Goal: Task Accomplishment & Management: Manage account settings

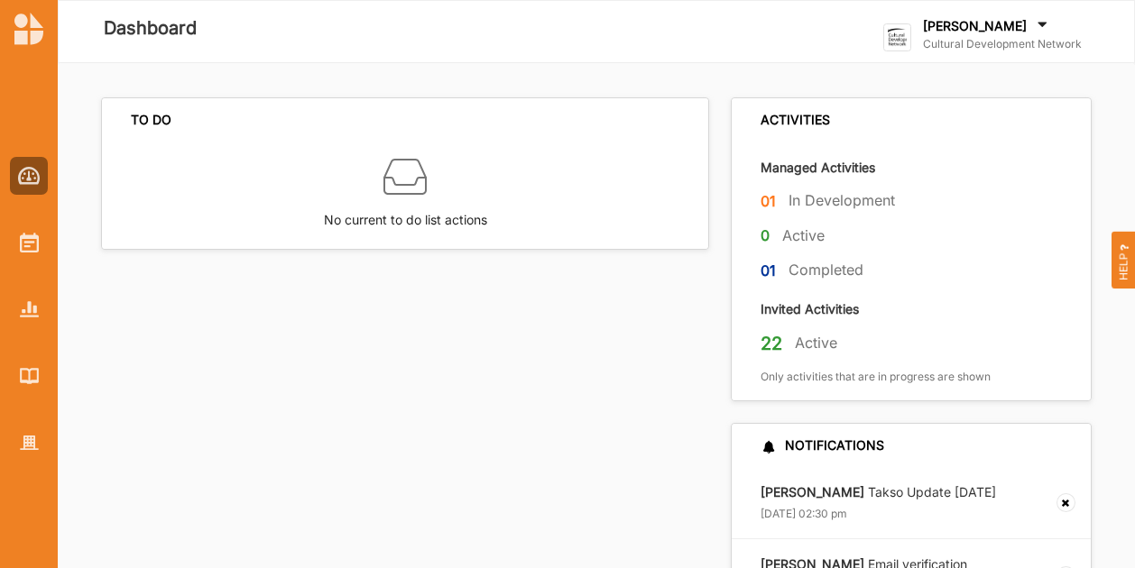
click at [942, 14] on div "[PERSON_NAME] Cultural Development Network Cultural Develo... User Profile Go T…" at bounding box center [996, 31] width 227 height 52
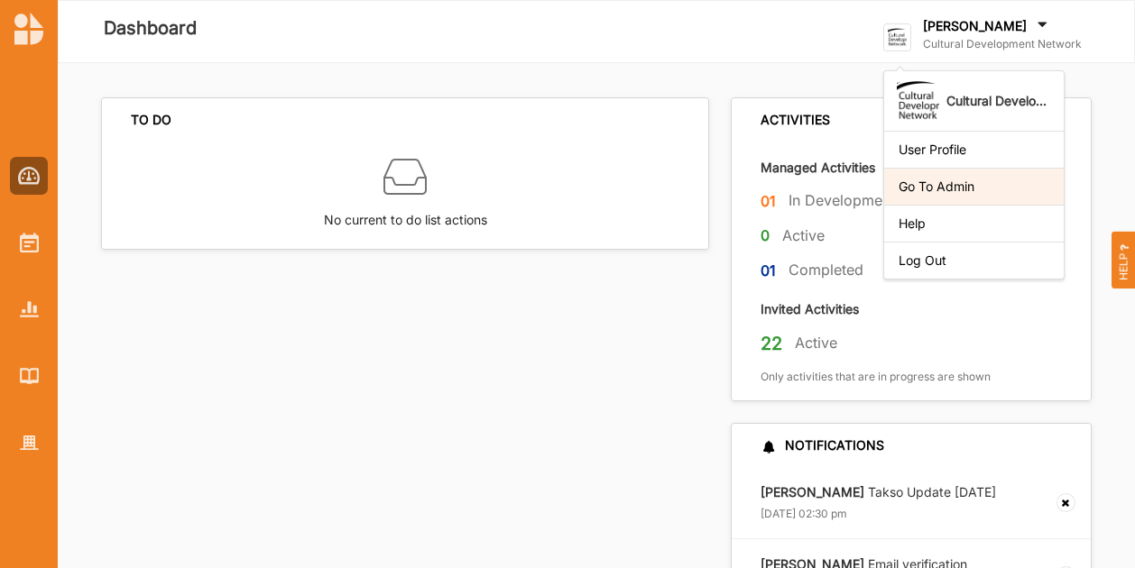
click at [947, 187] on div "Go To Admin" at bounding box center [973, 187] width 151 height 16
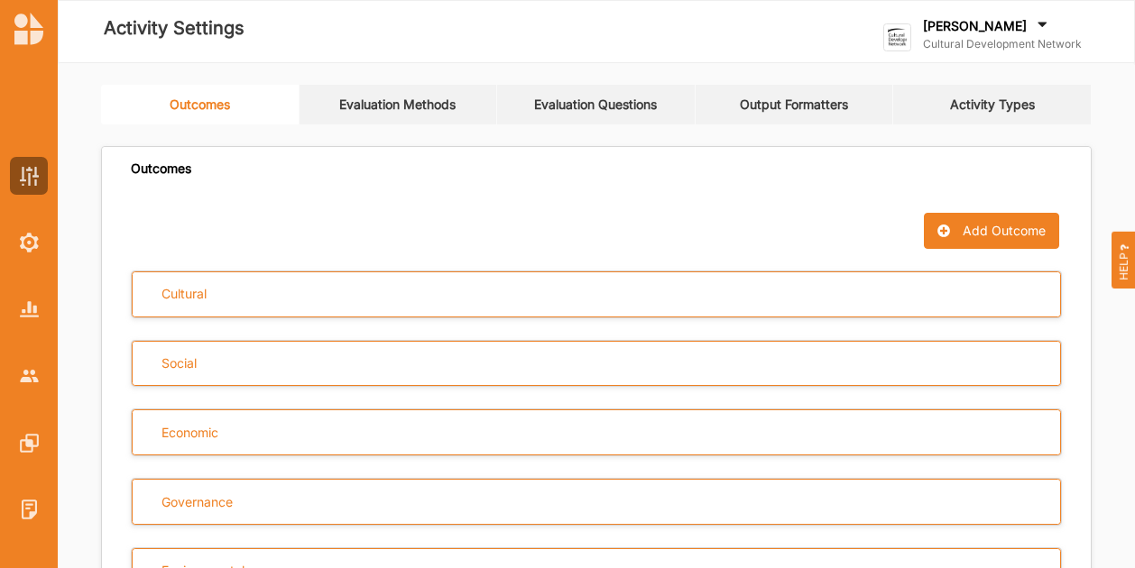
click at [51, 376] on div at bounding box center [29, 328] width 58 height 400
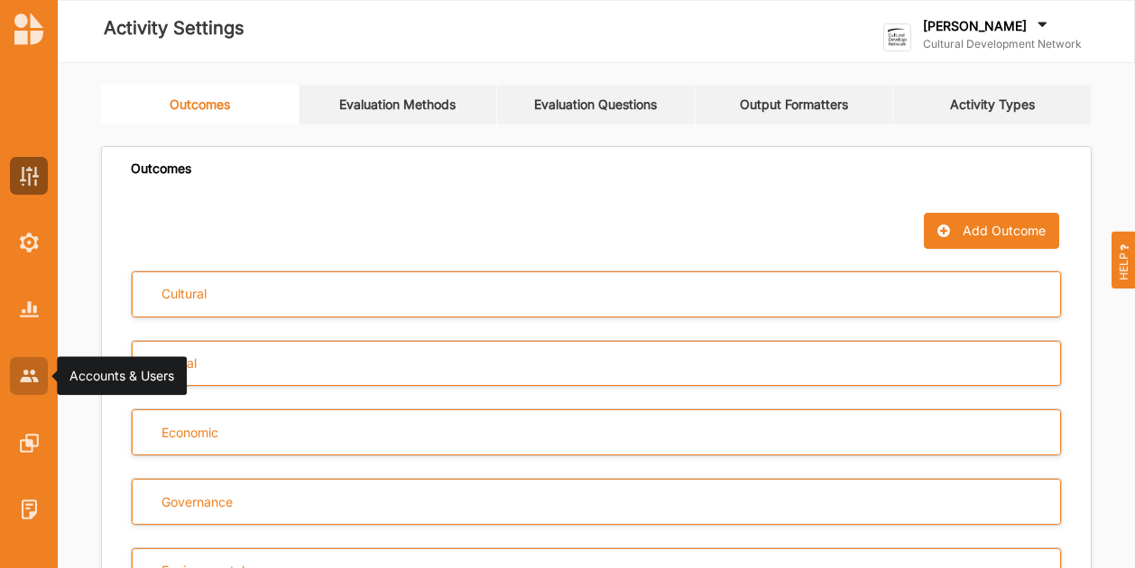
click at [33, 376] on img at bounding box center [29, 376] width 19 height 12
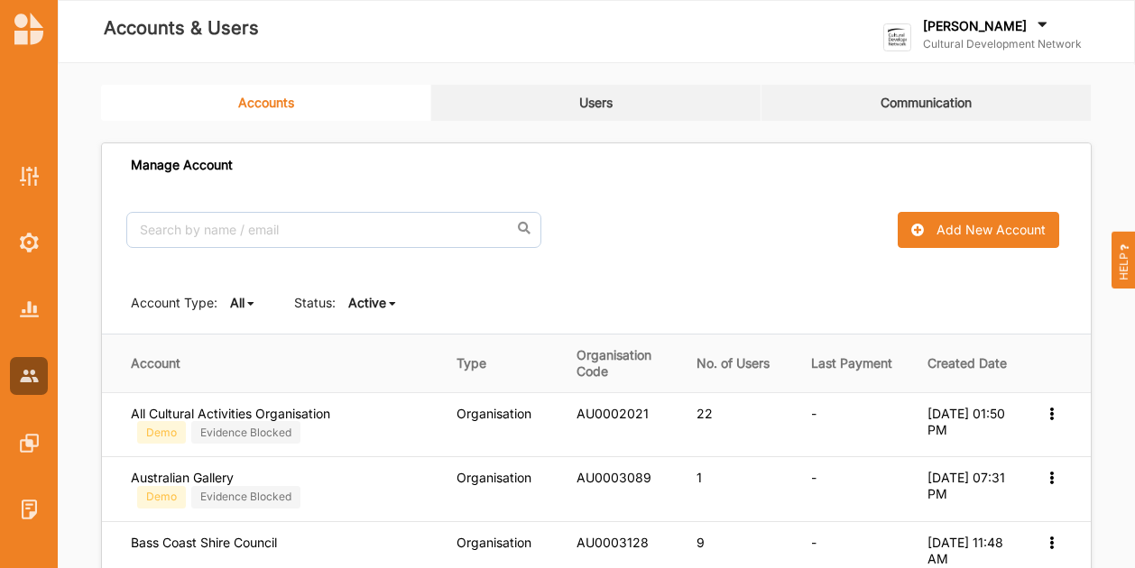
click at [386, 302] on div "Active All Active Inactive" at bounding box center [373, 303] width 50 height 18
click at [388, 359] on b "Active" at bounding box center [382, 363] width 38 height 15
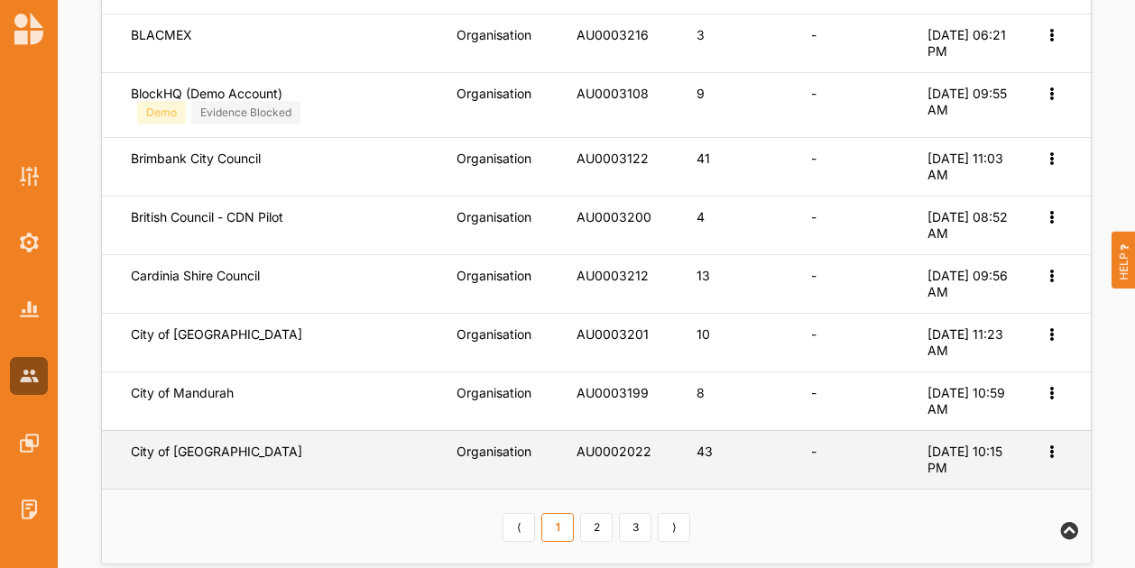
scroll to position [833, 0]
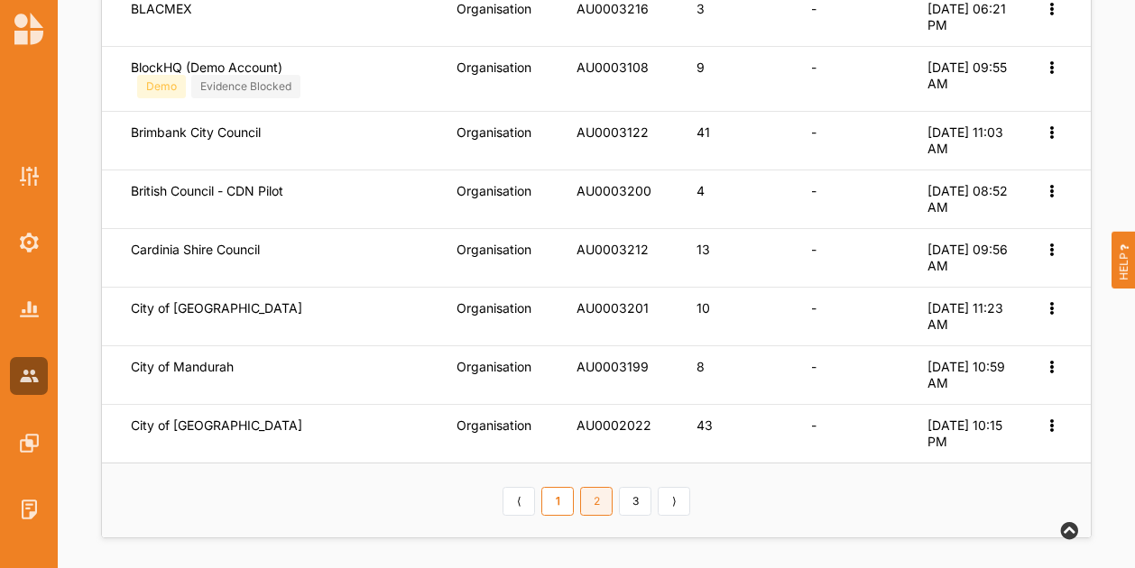
click at [611, 502] on link "2" at bounding box center [596, 501] width 32 height 29
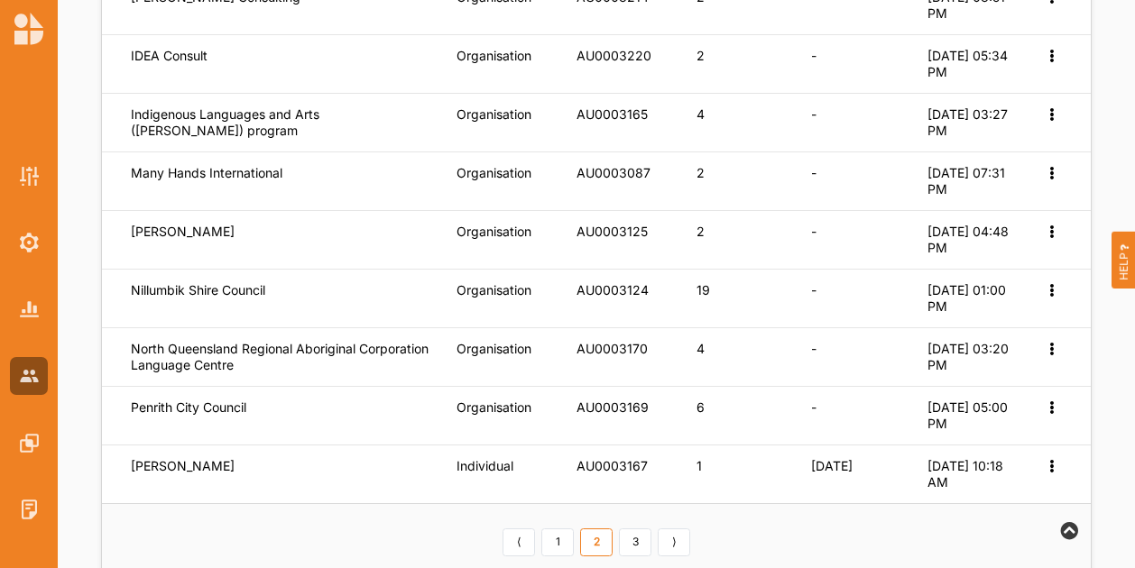
scroll to position [810, 0]
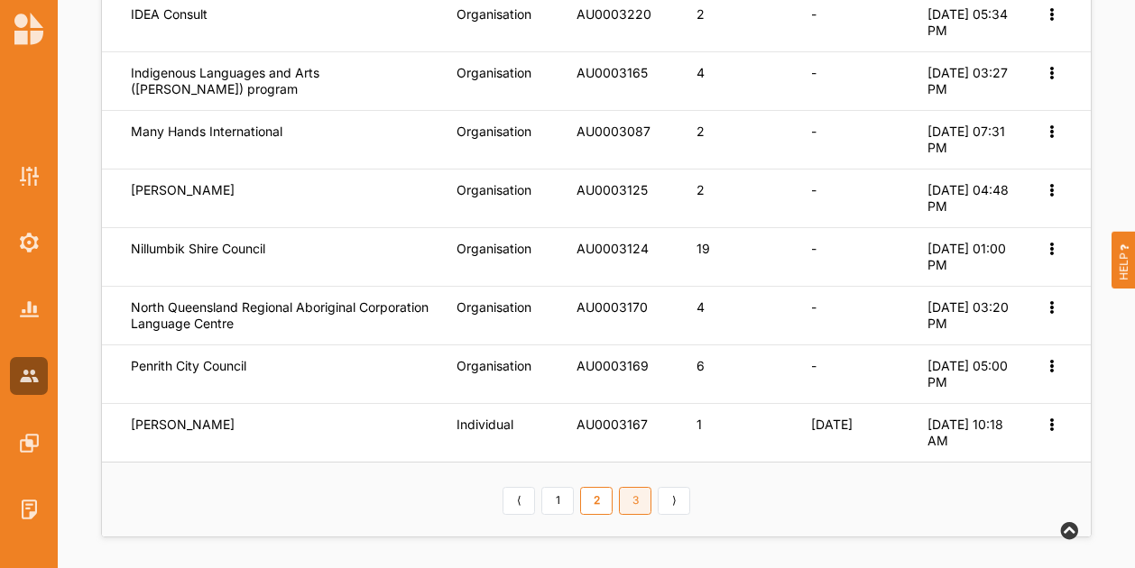
click at [631, 492] on link "3" at bounding box center [635, 501] width 32 height 29
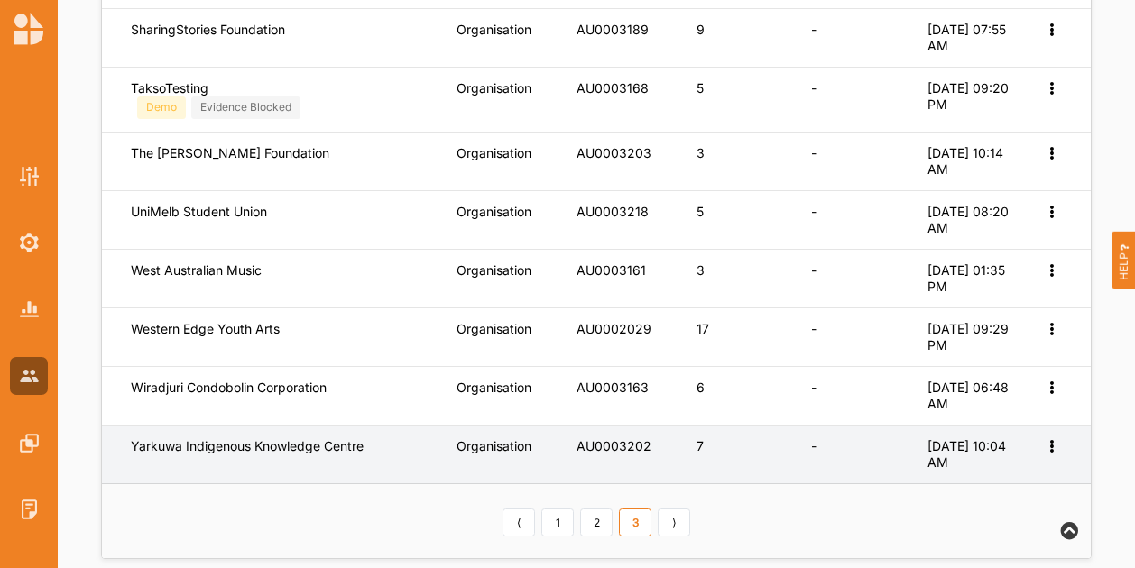
scroll to position [530, 0]
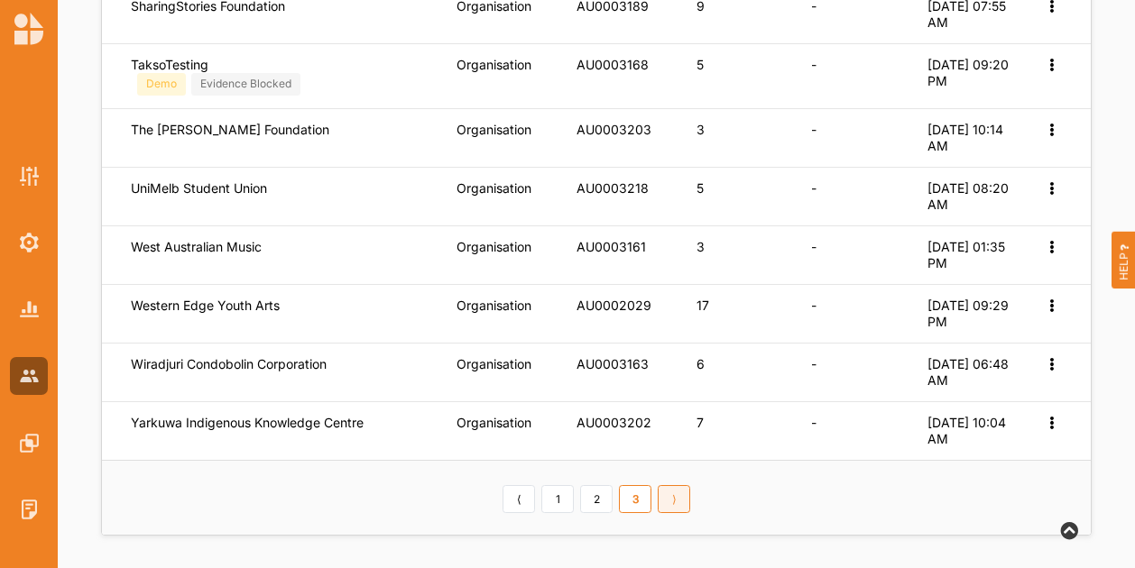
click at [678, 491] on link "⟩" at bounding box center [673, 499] width 32 height 29
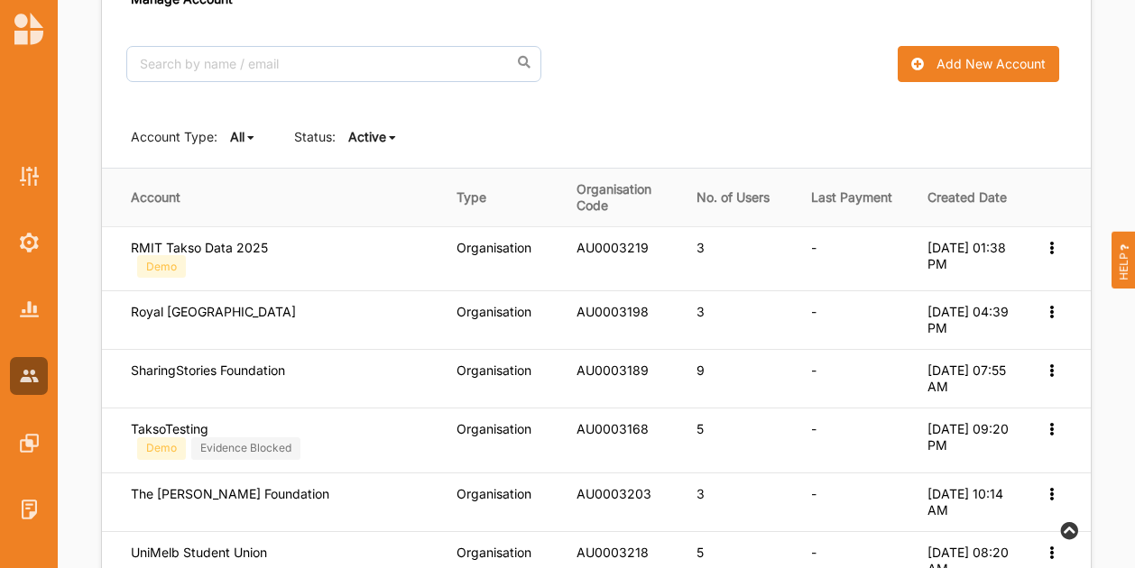
scroll to position [0, 0]
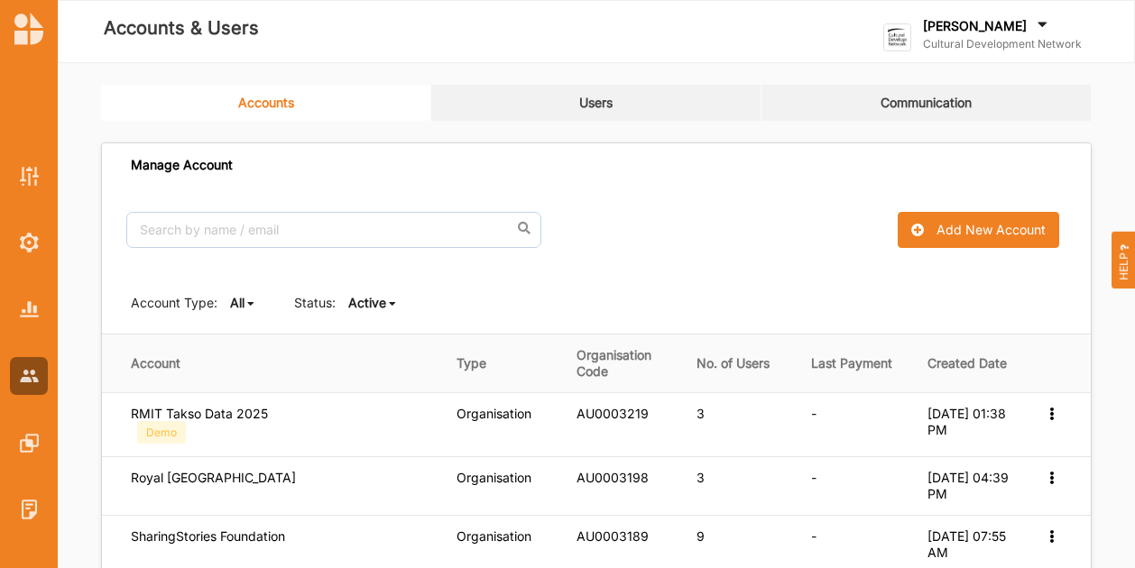
click at [1033, 30] on icon at bounding box center [1042, 27] width 18 height 20
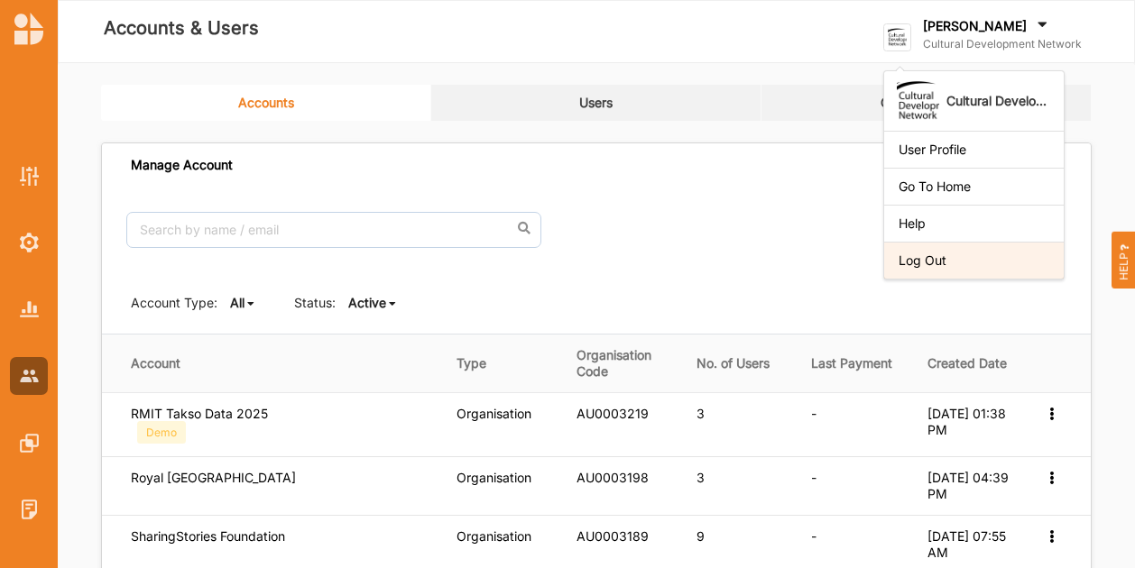
click at [974, 271] on div "Log Out" at bounding box center [973, 260] width 179 height 37
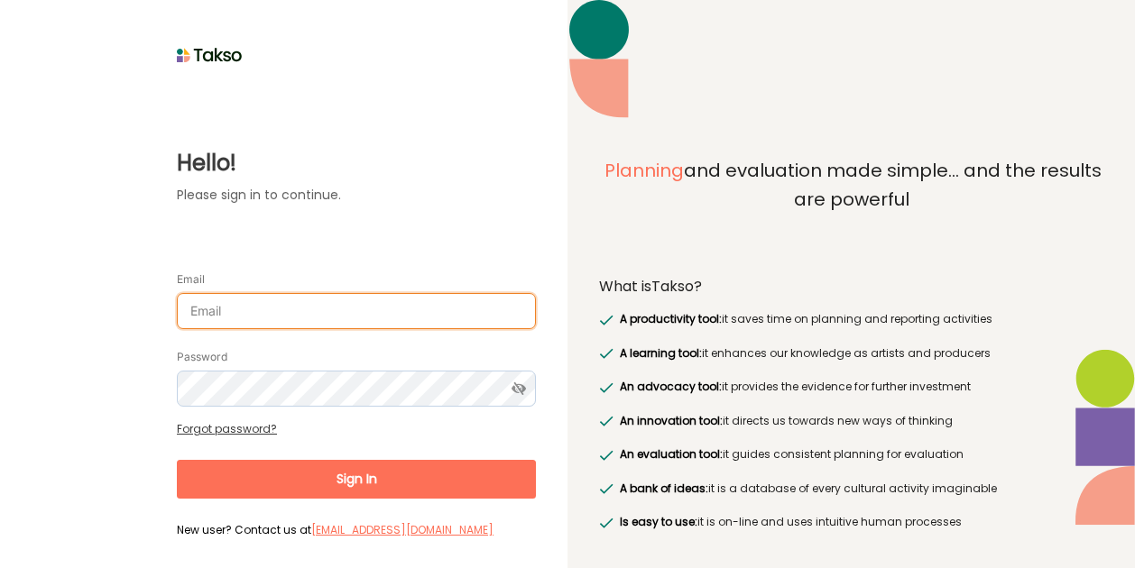
click at [351, 308] on input "Email" at bounding box center [356, 311] width 359 height 36
type input "[EMAIL_ADDRESS][DOMAIN_NAME]"
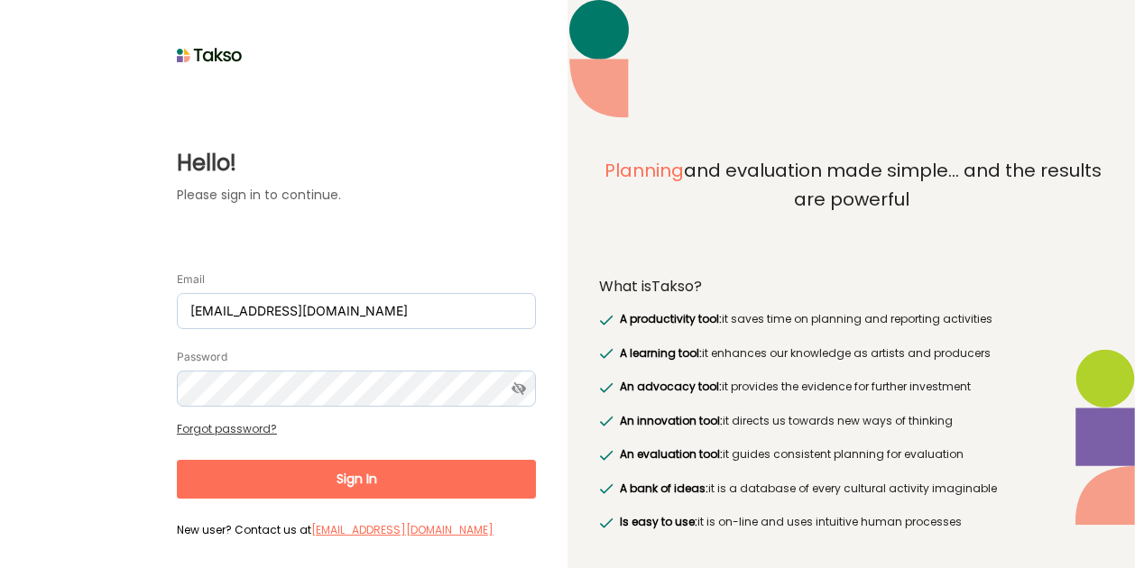
click at [285, 466] on button "Sign In" at bounding box center [356, 479] width 359 height 39
